Goal: Check status: Check status

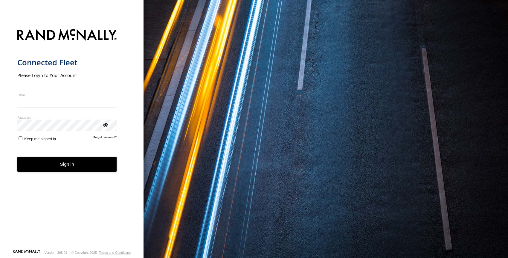
click at [72, 101] on input "Email" at bounding box center [67, 102] width 100 height 11
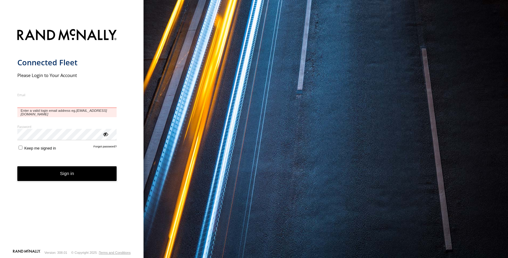
type input "**********"
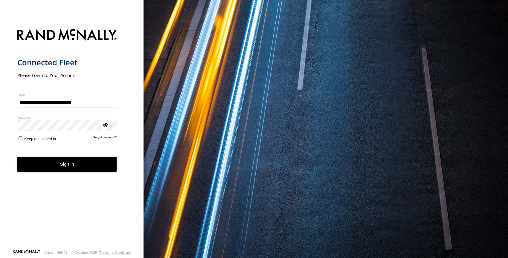
click at [69, 165] on button "Sign in" at bounding box center [67, 164] width 100 height 15
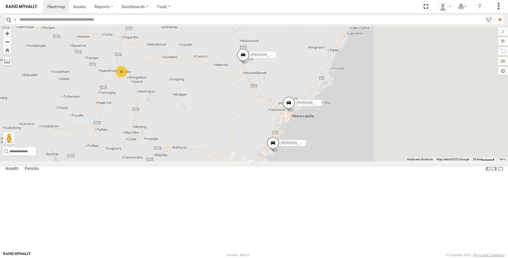
drag, startPoint x: 418, startPoint y: 165, endPoint x: 284, endPoint y: 159, distance: 134.8
click at [284, 159] on div "[PERSON_NAME] - NEW ute [PERSON_NAME] [PERSON_NAME] [PERSON_NAME] [PERSON_NAME]…" at bounding box center [254, 93] width 508 height 135
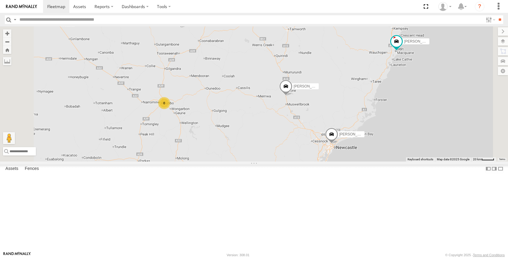
drag, startPoint x: 260, startPoint y: 103, endPoint x: 276, endPoint y: 141, distance: 41.3
click at [291, 116] on div "[PERSON_NAME] - NEW ute [PERSON_NAME] [PERSON_NAME] [PERSON_NAME] [PERSON_NAME]…" at bounding box center [254, 93] width 508 height 135
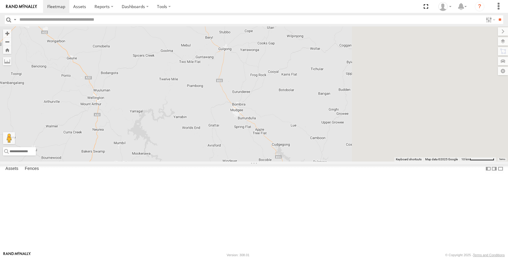
drag, startPoint x: 269, startPoint y: 91, endPoint x: 255, endPoint y: 81, distance: 17.2
click at [255, 81] on div "[PERSON_NAME] - NEW ute [PERSON_NAME] [PERSON_NAME] [PERSON_NAME] [PERSON_NAME]…" at bounding box center [254, 93] width 508 height 135
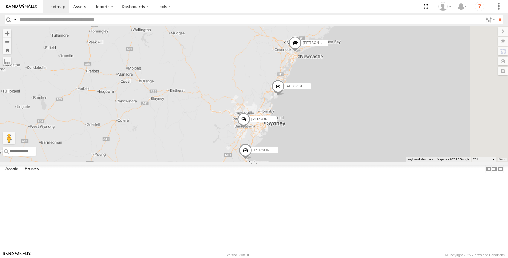
drag, startPoint x: 389, startPoint y: 165, endPoint x: 313, endPoint y: 97, distance: 102.1
click at [313, 97] on div "[PERSON_NAME] - NEW ute [PERSON_NAME] [PERSON_NAME] [PERSON_NAME] [PERSON_NAME]…" at bounding box center [254, 93] width 508 height 135
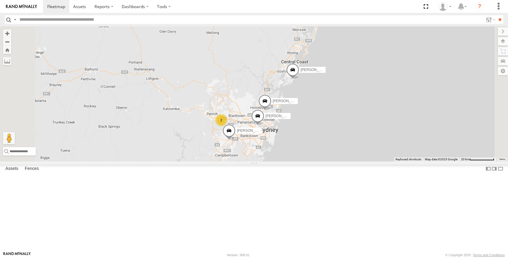
drag, startPoint x: 297, startPoint y: 121, endPoint x: 288, endPoint y: 96, distance: 26.2
click at [288, 96] on div "[PERSON_NAME] - NEW ute [PERSON_NAME] [PERSON_NAME] [PERSON_NAME] [PERSON_NAME]…" at bounding box center [254, 93] width 508 height 135
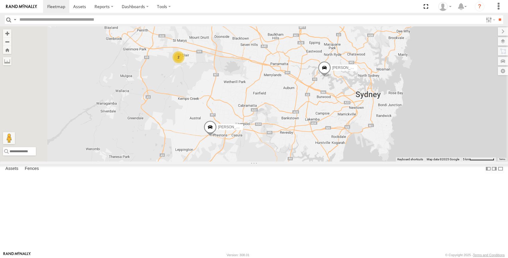
drag, startPoint x: 228, startPoint y: 87, endPoint x: 259, endPoint y: 123, distance: 48.0
click at [258, 124] on div "[PERSON_NAME] - NEW ute [PERSON_NAME] [PERSON_NAME] [PERSON_NAME] [PERSON_NAME]…" at bounding box center [254, 93] width 508 height 135
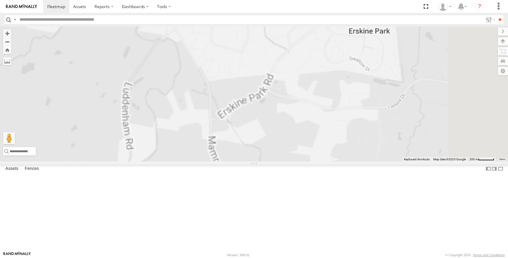
drag, startPoint x: 241, startPoint y: 116, endPoint x: 257, endPoint y: 138, distance: 26.9
click at [255, 137] on div "[PERSON_NAME] - NEW ute [PERSON_NAME] [PERSON_NAME] [PERSON_NAME] [PERSON_NAME]…" at bounding box center [254, 93] width 508 height 135
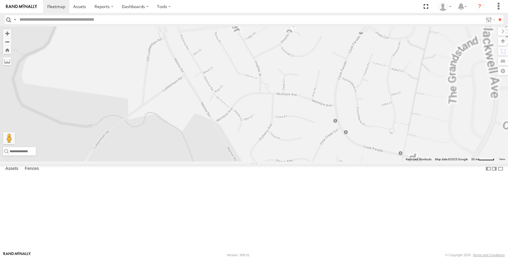
drag, startPoint x: 263, startPoint y: 146, endPoint x: 264, endPoint y: 169, distance: 23.4
click at [264, 161] on div "[PERSON_NAME] - NEW ute [PERSON_NAME] [PERSON_NAME] [PERSON_NAME] [PERSON_NAME]…" at bounding box center [254, 93] width 508 height 135
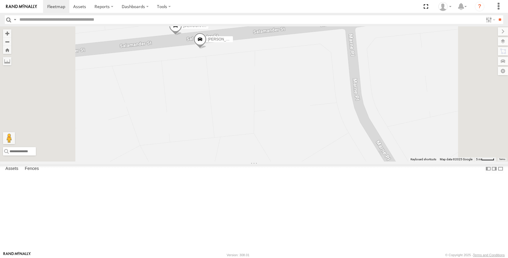
drag, startPoint x: 270, startPoint y: 116, endPoint x: 278, endPoint y: 171, distance: 55.5
click at [277, 161] on div "[PERSON_NAME] - NEW ute [PERSON_NAME] [PERSON_NAME] [PERSON_NAME] [PERSON_NAME]…" at bounding box center [254, 93] width 508 height 135
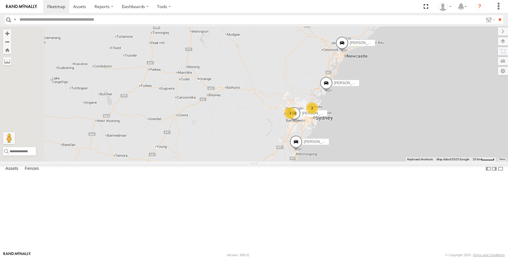
drag, startPoint x: 253, startPoint y: 158, endPoint x: 374, endPoint y: 179, distance: 122.7
click at [376, 161] on div "[PERSON_NAME] - NEW ute [PERSON_NAME] [PERSON_NAME] [PERSON_NAME] [PERSON_NAME]…" at bounding box center [254, 93] width 508 height 135
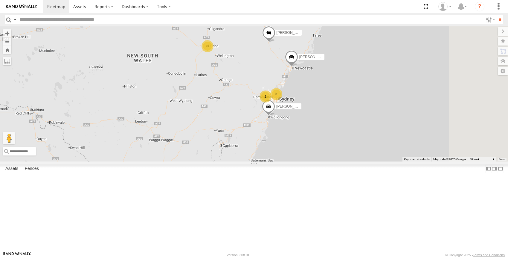
drag, startPoint x: 359, startPoint y: 189, endPoint x: 280, endPoint y: 151, distance: 87.7
click at [280, 151] on div "[PERSON_NAME] - NEW ute [PERSON_NAME] [PERSON_NAME] [PERSON_NAME] [PERSON_NAME]…" at bounding box center [254, 93] width 508 height 135
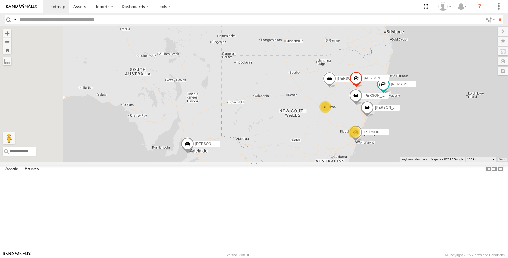
drag, startPoint x: 288, startPoint y: 151, endPoint x: 394, endPoint y: 179, distance: 110.1
click at [394, 161] on div "[PERSON_NAME] - NEW ute [PERSON_NAME] [PERSON_NAME] [PERSON_NAME] [PERSON_NAME]…" at bounding box center [254, 93] width 508 height 135
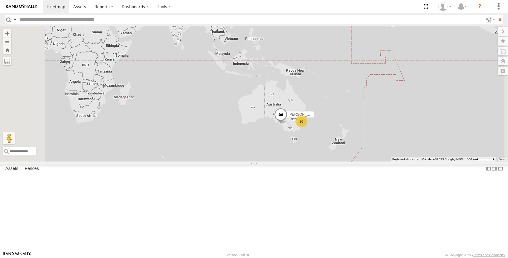
drag, startPoint x: 331, startPoint y: 170, endPoint x: 308, endPoint y: 158, distance: 25.6
click at [308, 158] on div "[PERSON_NAME] - NEW ute 20" at bounding box center [254, 93] width 508 height 135
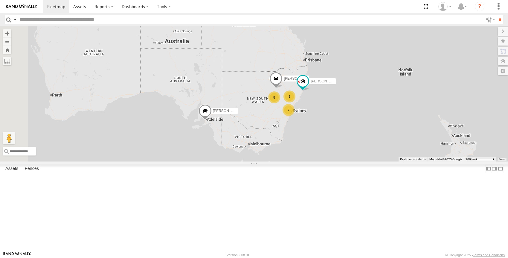
drag, startPoint x: 399, startPoint y: 181, endPoint x: 337, endPoint y: 161, distance: 65.0
click at [400, 161] on div "[PERSON_NAME] - NEW ute 7 8 [PERSON_NAME] [PERSON_NAME] 3" at bounding box center [254, 93] width 508 height 135
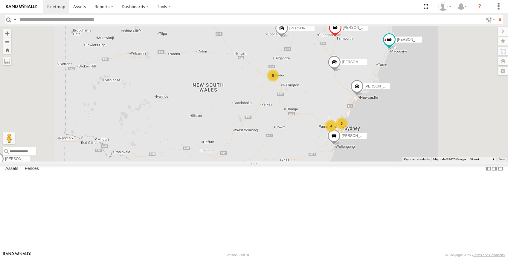
drag, startPoint x: 362, startPoint y: 173, endPoint x: 357, endPoint y: 179, distance: 7.9
click at [357, 161] on div "[PERSON_NAME] - NEW ute [PERSON_NAME] [PERSON_NAME] [PERSON_NAME] [PERSON_NAME]…" at bounding box center [254, 93] width 508 height 135
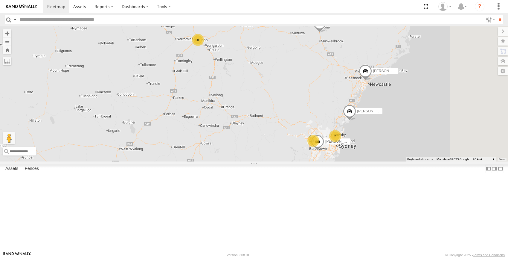
drag, startPoint x: 390, startPoint y: 129, endPoint x: 326, endPoint y: 128, distance: 63.7
click at [326, 128] on div "[PERSON_NAME] - NEW ute [PERSON_NAME] [PERSON_NAME] [PERSON_NAME] [PERSON_NAME]…" at bounding box center [254, 93] width 508 height 135
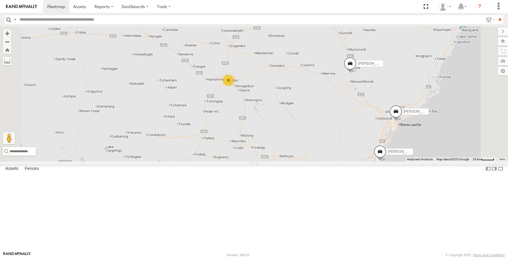
drag, startPoint x: 288, startPoint y: 121, endPoint x: 330, endPoint y: 159, distance: 55.9
click at [330, 159] on div "2 8 2 [PERSON_NAME] [PERSON_NAME] [PERSON_NAME] [PERSON_NAME] [PERSON_NAME] [PE…" at bounding box center [254, 93] width 508 height 135
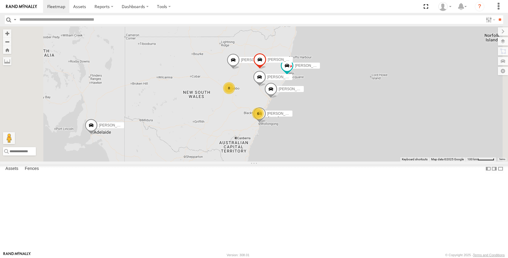
drag, startPoint x: 285, startPoint y: 165, endPoint x: 294, endPoint y: 150, distance: 17.9
click at [294, 150] on div "[PERSON_NAME] [PERSON_NAME] [PERSON_NAME] [PERSON_NAME] [PERSON_NAME] [PERSON_N…" at bounding box center [254, 93] width 508 height 135
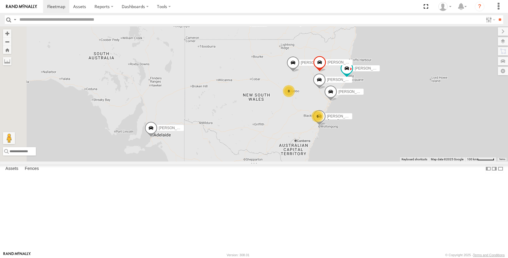
drag, startPoint x: 277, startPoint y: 142, endPoint x: 351, endPoint y: 147, distance: 74.1
click at [351, 147] on div "[PERSON_NAME] [PERSON_NAME] [PERSON_NAME] [PERSON_NAME] [PERSON_NAME] [PERSON_N…" at bounding box center [254, 93] width 508 height 135
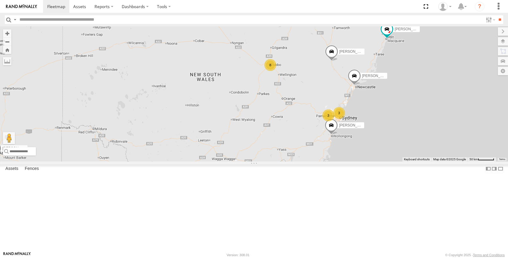
drag, startPoint x: 374, startPoint y: 153, endPoint x: 309, endPoint y: 136, distance: 67.6
click at [309, 136] on div "[PERSON_NAME] [PERSON_NAME] [PERSON_NAME] [PERSON_NAME] [PERSON_NAME] [PERSON_N…" at bounding box center [254, 93] width 508 height 135
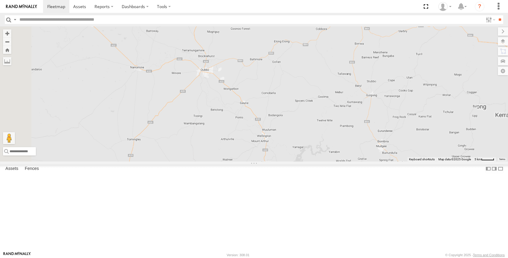
drag, startPoint x: 276, startPoint y: 139, endPoint x: 295, endPoint y: 184, distance: 49.4
click at [295, 161] on div "[PERSON_NAME] [PERSON_NAME] [PERSON_NAME] [PERSON_NAME] - NEW ute [PERSON_NAME]…" at bounding box center [254, 93] width 508 height 135
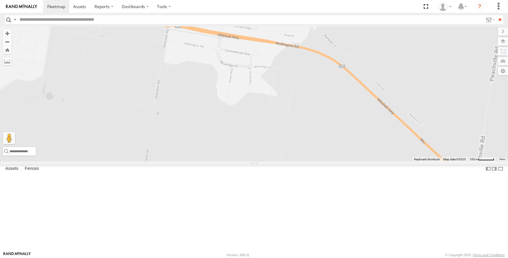
drag, startPoint x: 335, startPoint y: 140, endPoint x: 330, endPoint y: 171, distance: 31.4
click at [330, 161] on div "[PERSON_NAME] [PERSON_NAME] [PERSON_NAME] [PERSON_NAME] - NEW ute [PERSON_NAME]…" at bounding box center [254, 93] width 508 height 135
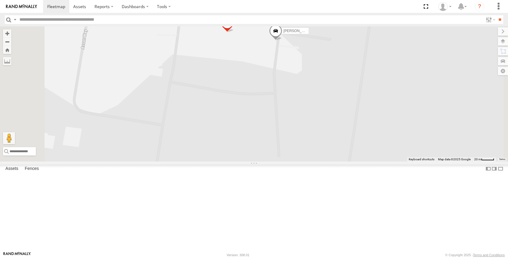
click at [346, 137] on div "[PERSON_NAME] [PERSON_NAME] [PERSON_NAME] [PERSON_NAME] - NEW ute [PERSON_NAME]…" at bounding box center [254, 93] width 508 height 135
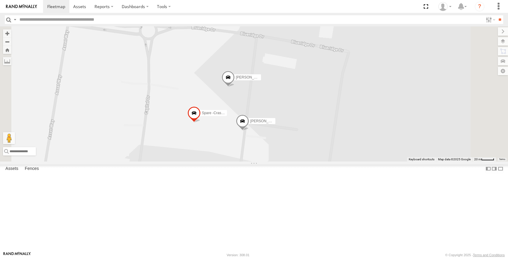
drag, startPoint x: 331, startPoint y: 167, endPoint x: 311, endPoint y: 229, distance: 65.2
click at [311, 161] on div "[PERSON_NAME] [PERSON_NAME] [PERSON_NAME] [PERSON_NAME] - NEW ute [PERSON_NAME]…" at bounding box center [254, 93] width 508 height 135
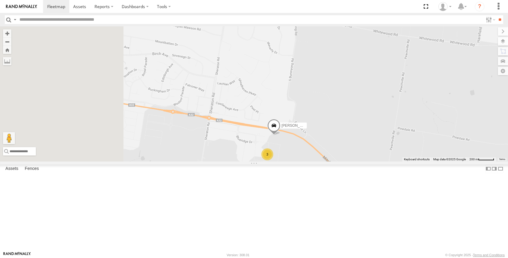
drag, startPoint x: 217, startPoint y: 150, endPoint x: 396, endPoint y: 224, distance: 193.5
click at [396, 161] on div "[PERSON_NAME] [PERSON_NAME] [PERSON_NAME] [PERSON_NAME] - NEW ute [PERSON_NAME]…" at bounding box center [254, 93] width 508 height 135
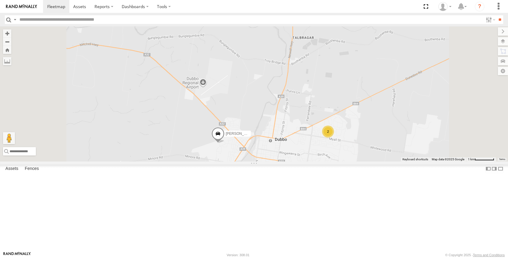
drag, startPoint x: 333, startPoint y: 204, endPoint x: 320, endPoint y: 171, distance: 35.8
click at [320, 161] on div "[PERSON_NAME] [PERSON_NAME] [PERSON_NAME] [PERSON_NAME] - NEW ute [PERSON_NAME]…" at bounding box center [254, 93] width 508 height 135
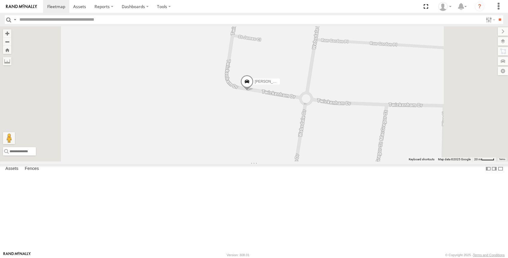
drag, startPoint x: 319, startPoint y: 142, endPoint x: 317, endPoint y: 153, distance: 10.9
click at [317, 153] on div "[PERSON_NAME] [PERSON_NAME] [PERSON_NAME] [PERSON_NAME] - NEW ute [PERSON_NAME]…" at bounding box center [254, 93] width 508 height 135
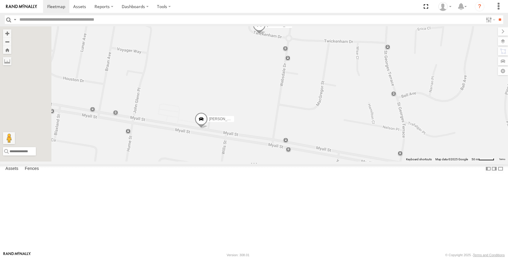
drag, startPoint x: 333, startPoint y: 196, endPoint x: 340, endPoint y: 113, distance: 83.5
click at [340, 113] on div "[PERSON_NAME] [PERSON_NAME] [PERSON_NAME] [PERSON_NAME] - NEW ute [PERSON_NAME]…" at bounding box center [254, 93] width 508 height 135
